Goal: Transaction & Acquisition: Purchase product/service

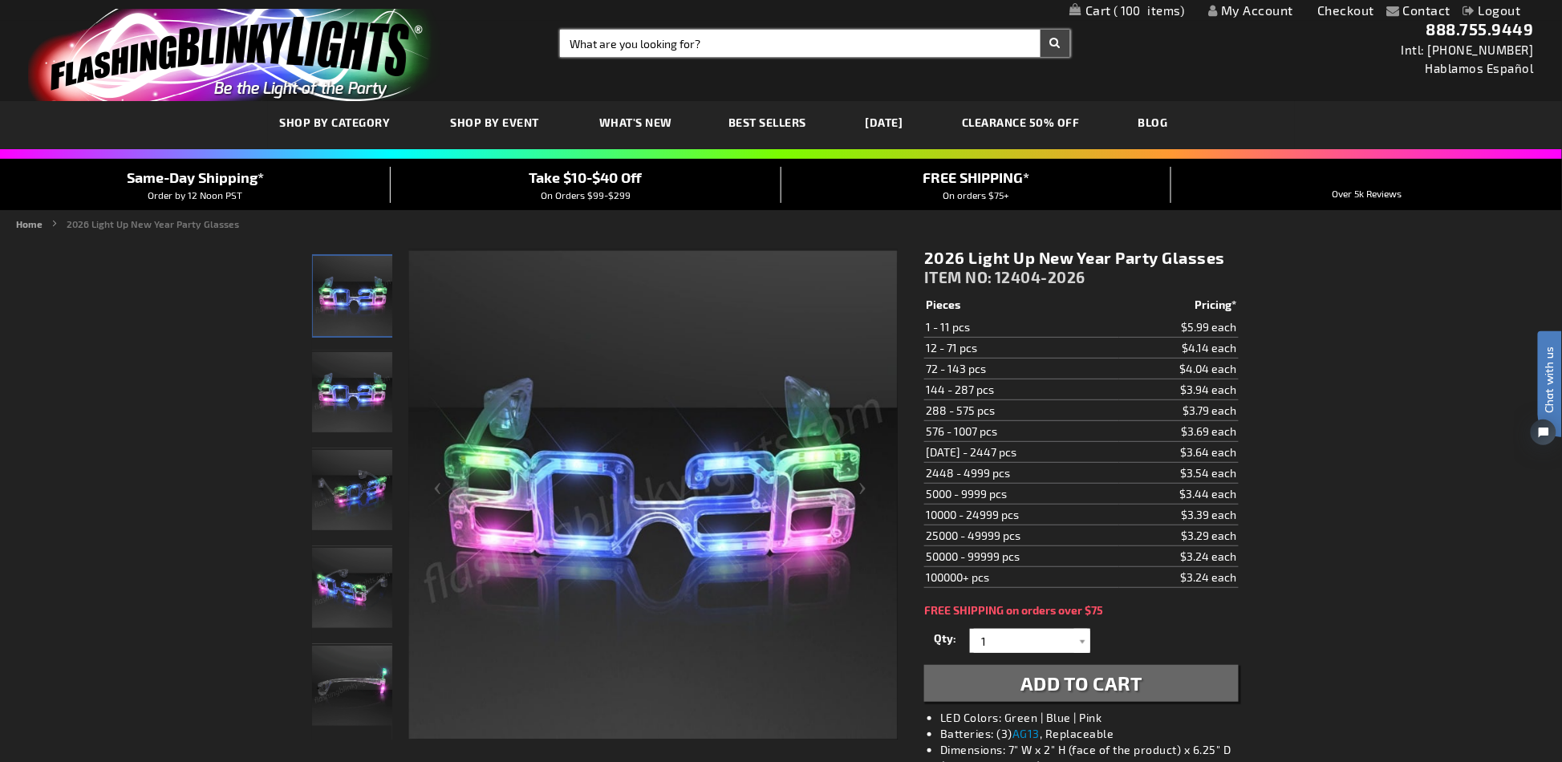
click at [728, 48] on input "Search" at bounding box center [814, 43] width 509 height 27
paste input "12177"
type input "12177"
click at [1041, 30] on button "Search" at bounding box center [1056, 43] width 30 height 27
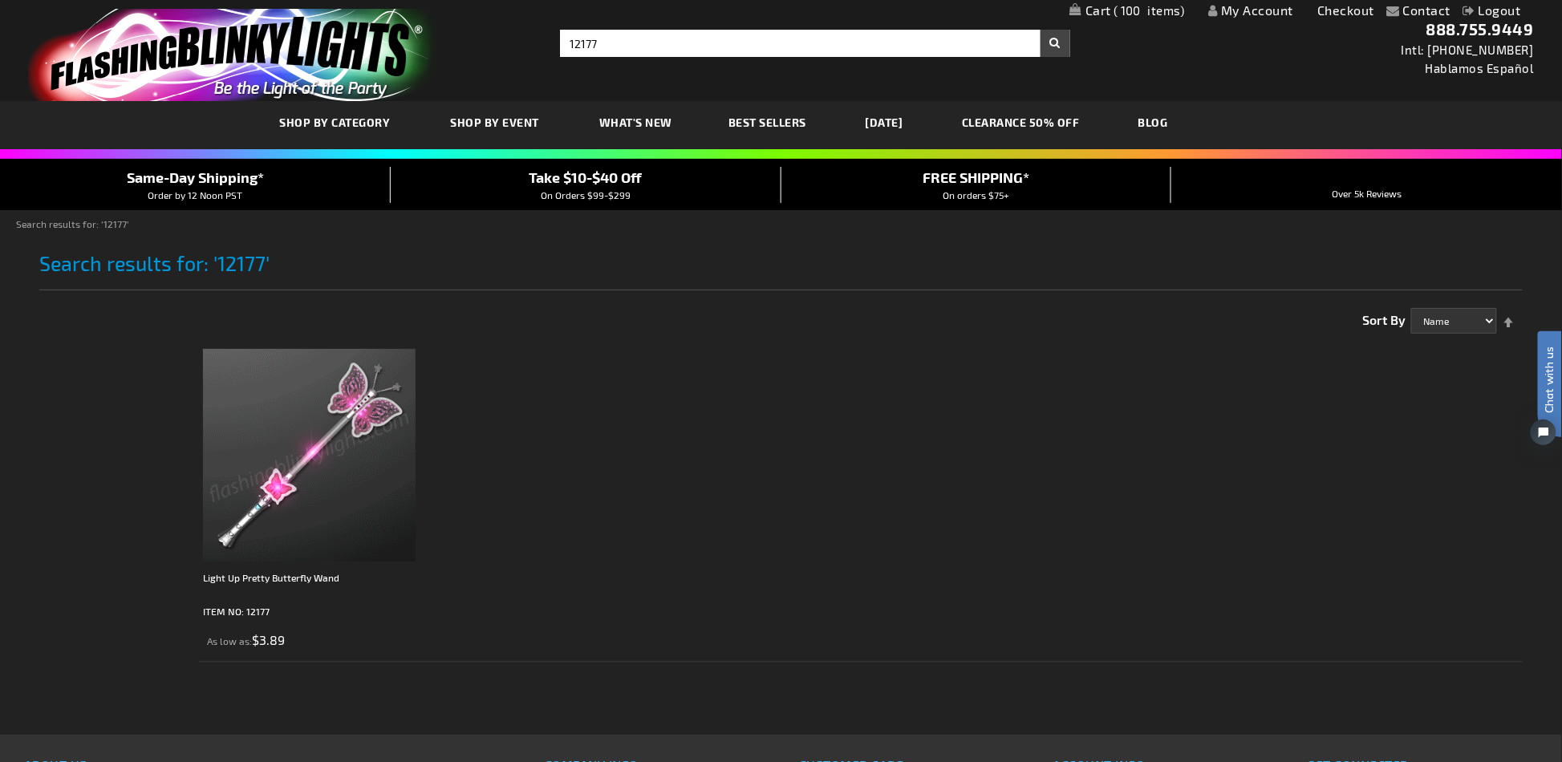
click at [374, 503] on img at bounding box center [309, 455] width 213 height 213
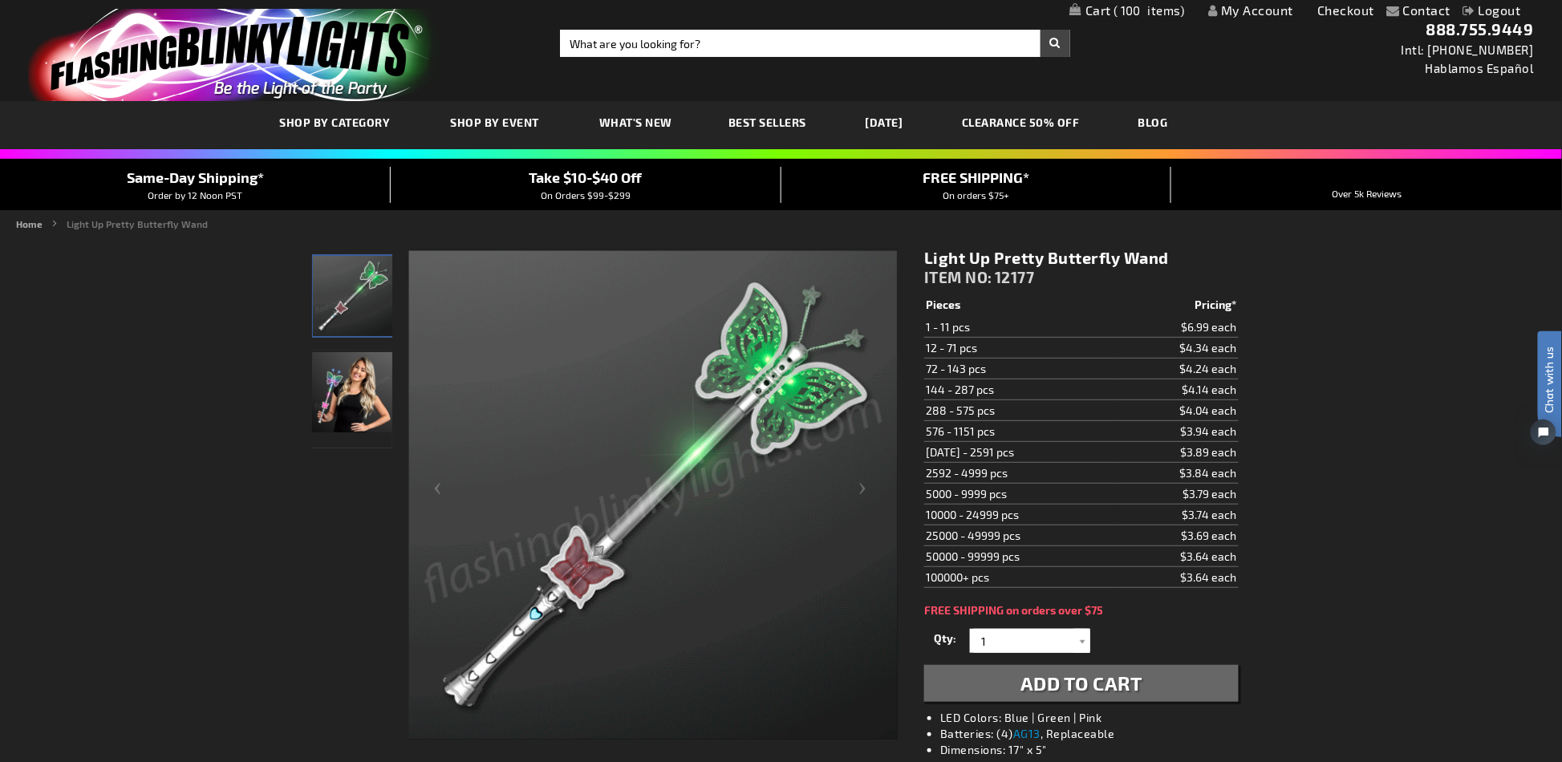
click at [1187, 442] on td "$3.89 each" at bounding box center [1179, 452] width 120 height 21
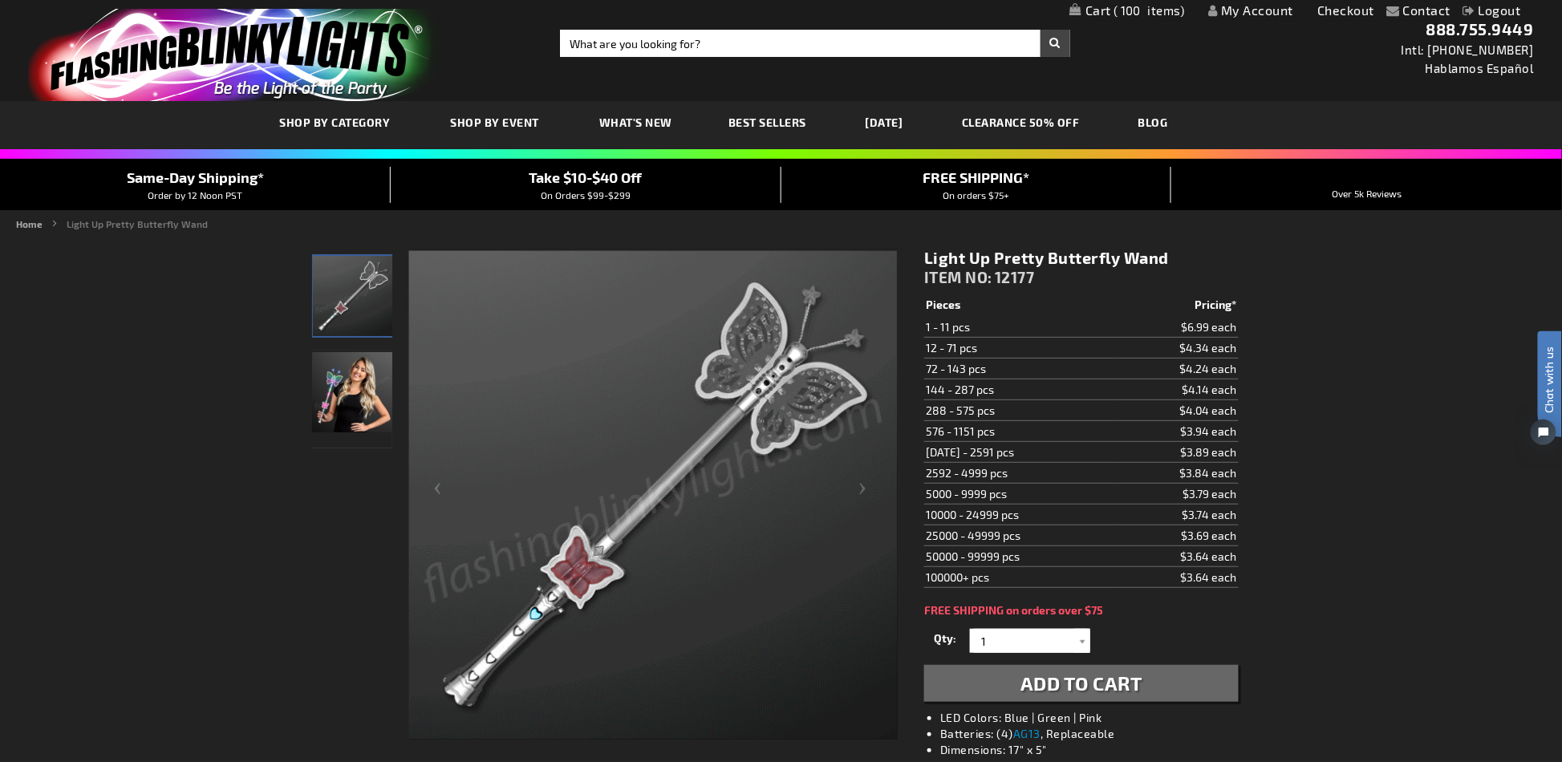
scroll to position [107, 0]
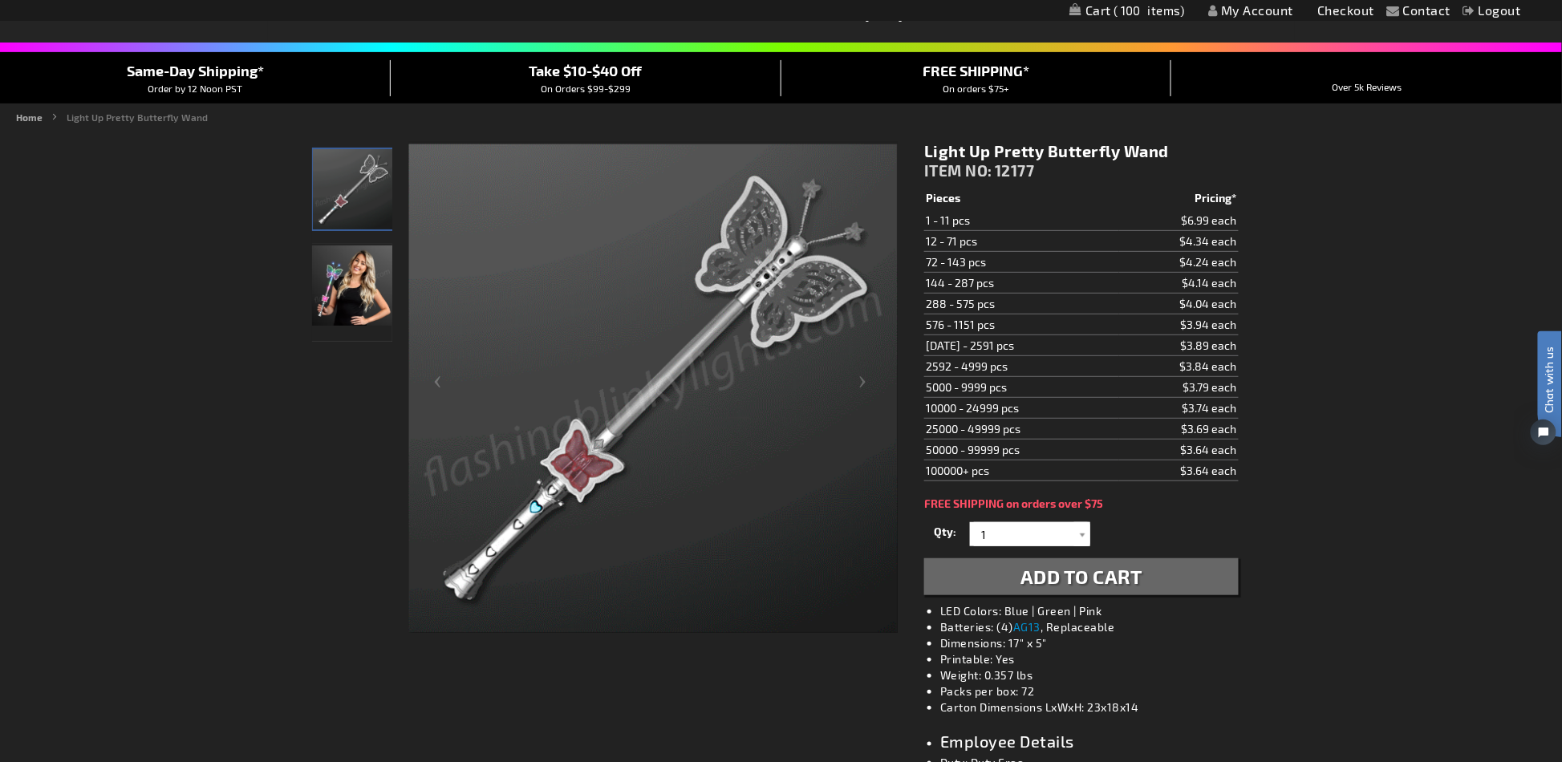
click at [1041, 319] on td "576 - 1151 pcs" at bounding box center [1021, 325] width 194 height 21
